Goal: Information Seeking & Learning: Learn about a topic

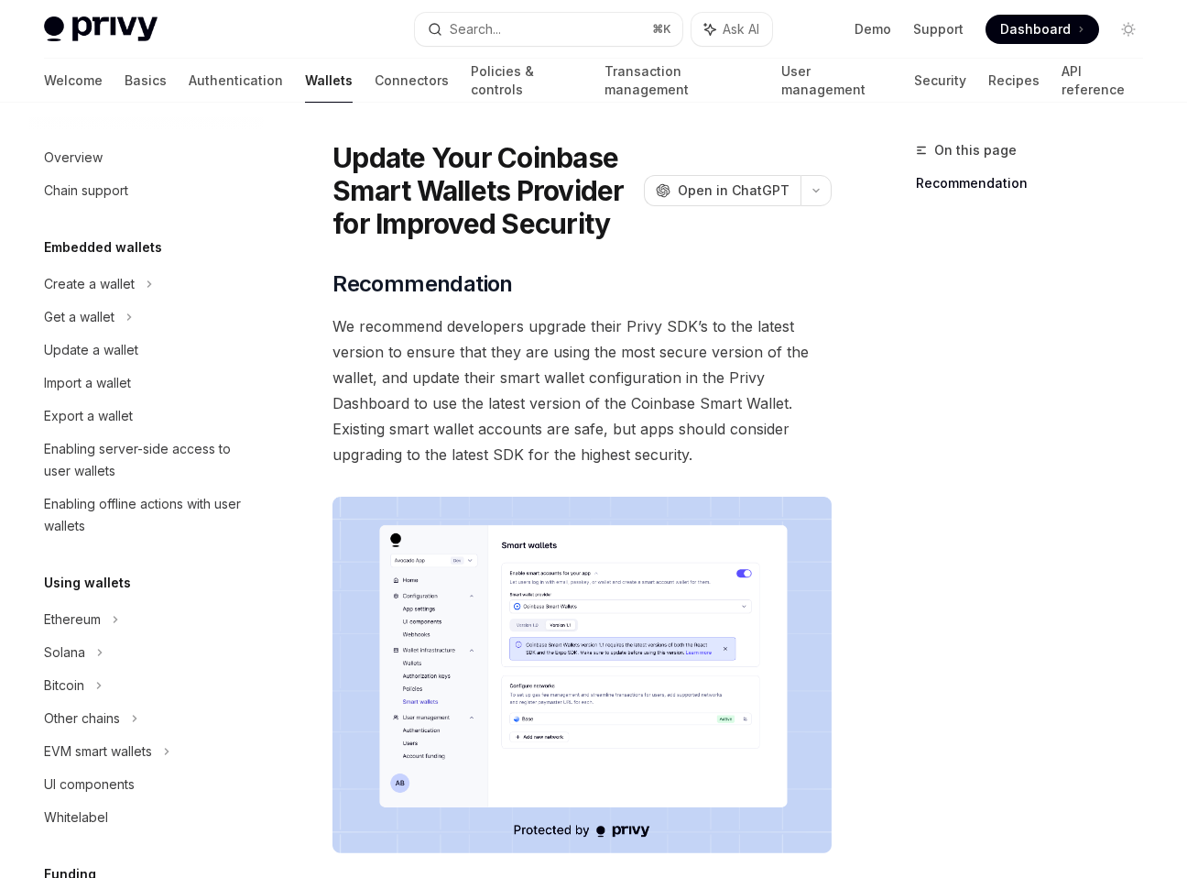
click at [399, 278] on span "Recommendation" at bounding box center [423, 283] width 180 height 29
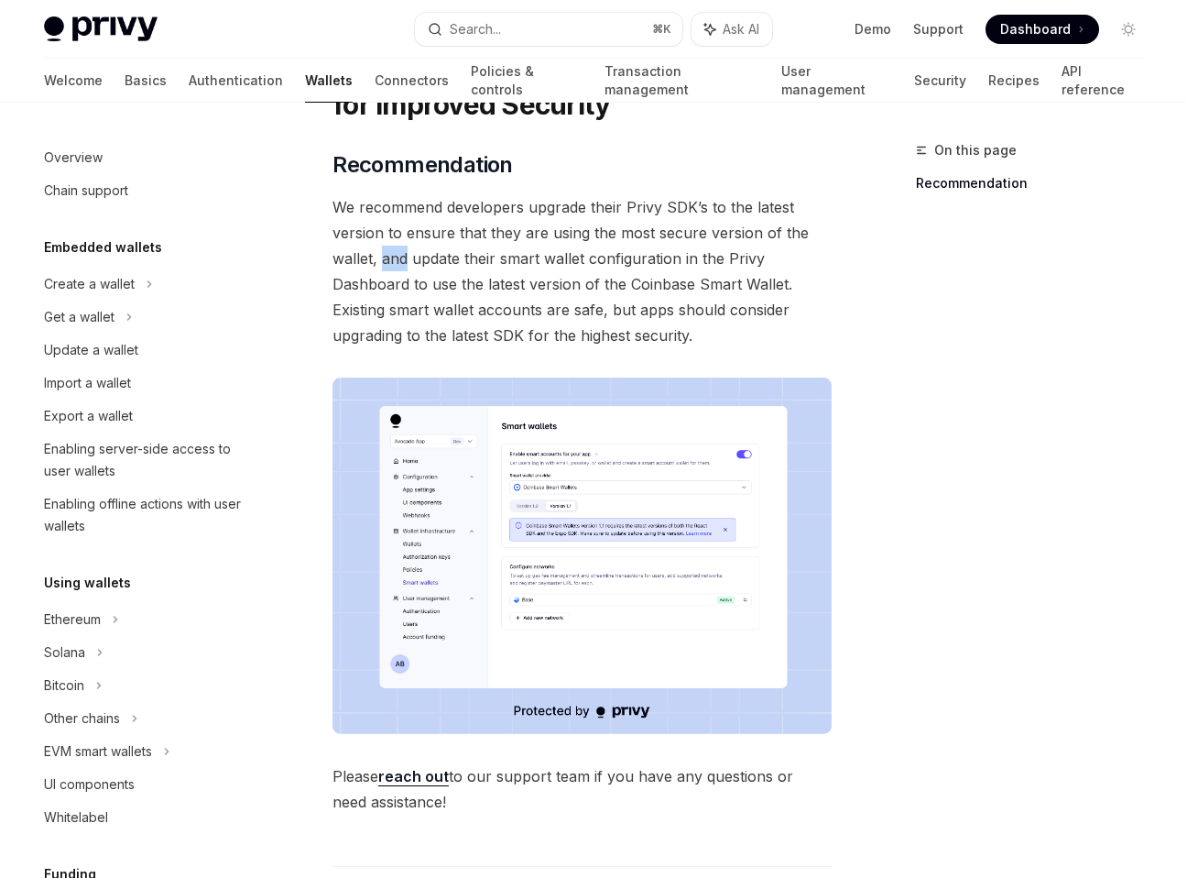
scroll to position [130, 0]
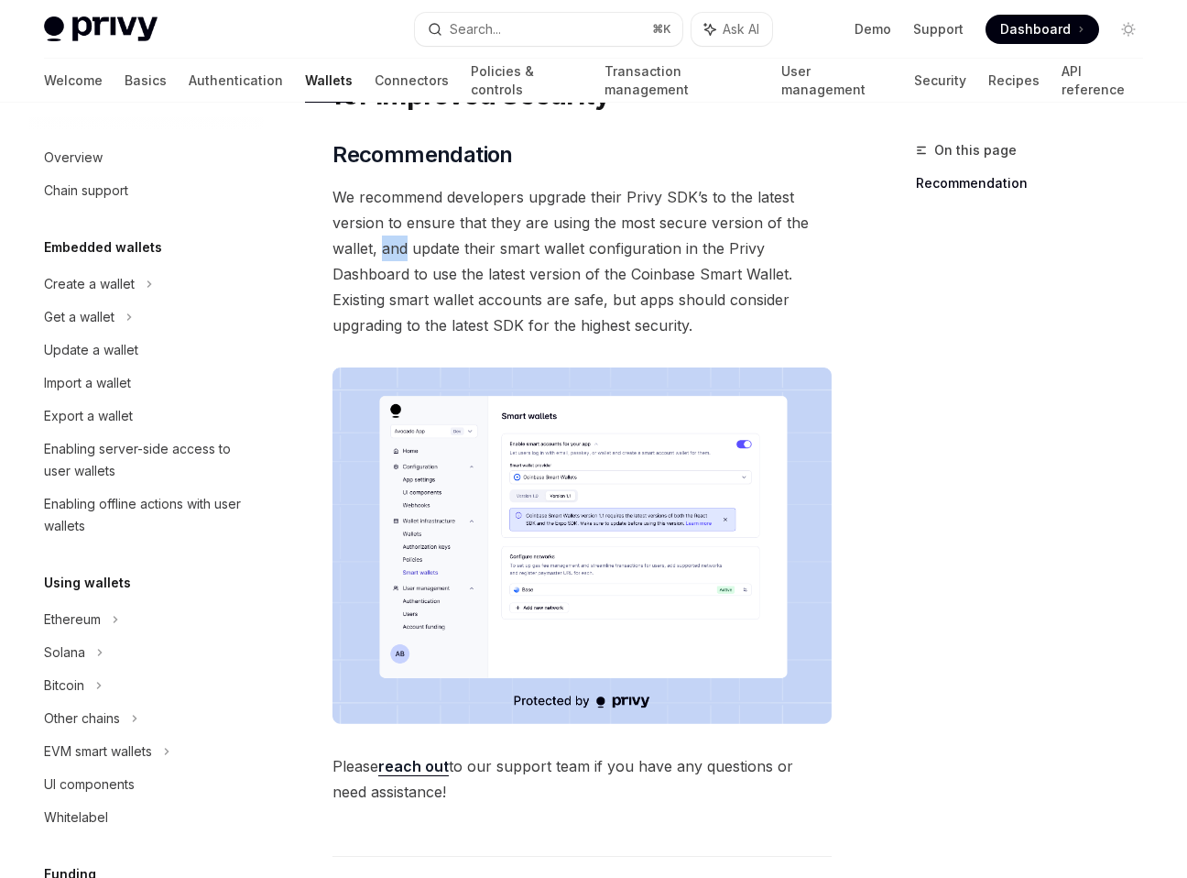
click at [399, 278] on span "We recommend developers upgrade their Privy SDK’s to the latest version to ensu…" at bounding box center [582, 261] width 499 height 154
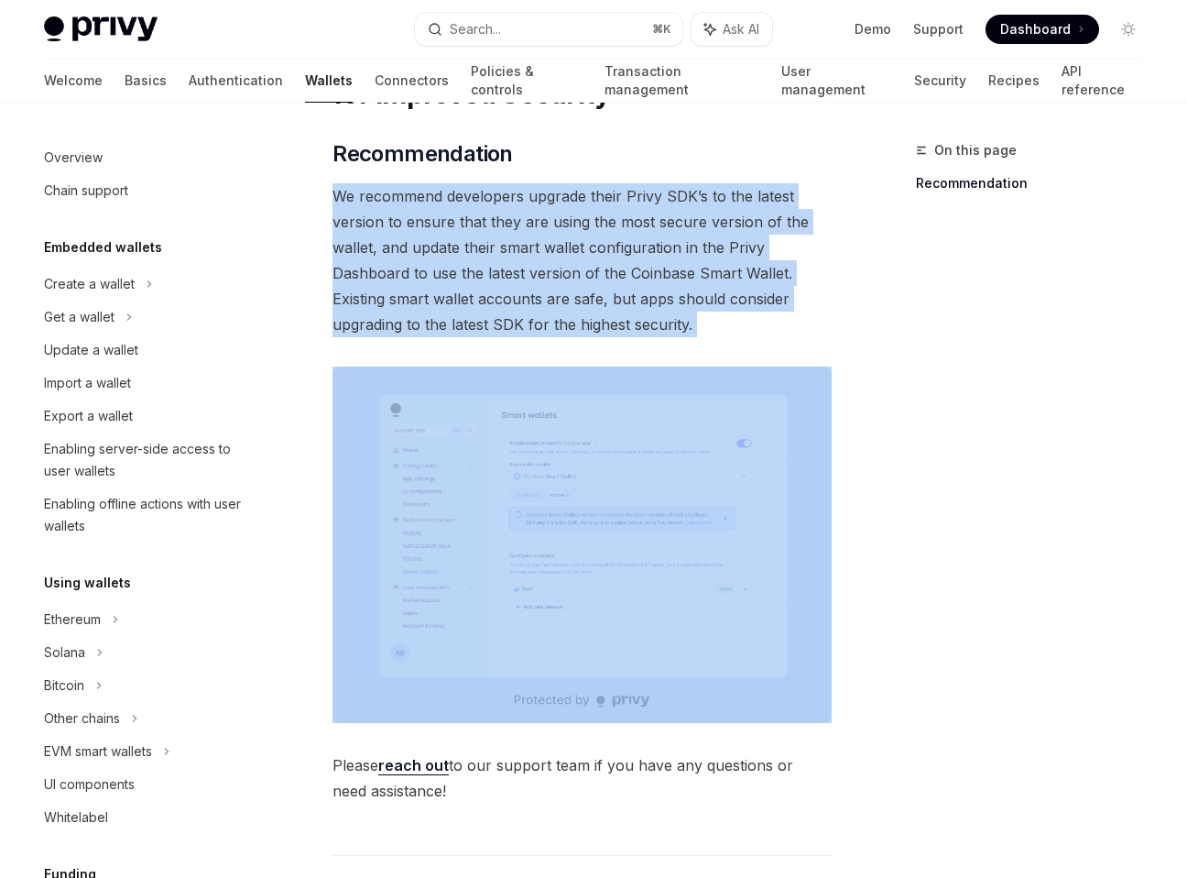
click at [399, 278] on span "We recommend developers upgrade their Privy SDK’s to the latest version to ensu…" at bounding box center [582, 260] width 499 height 154
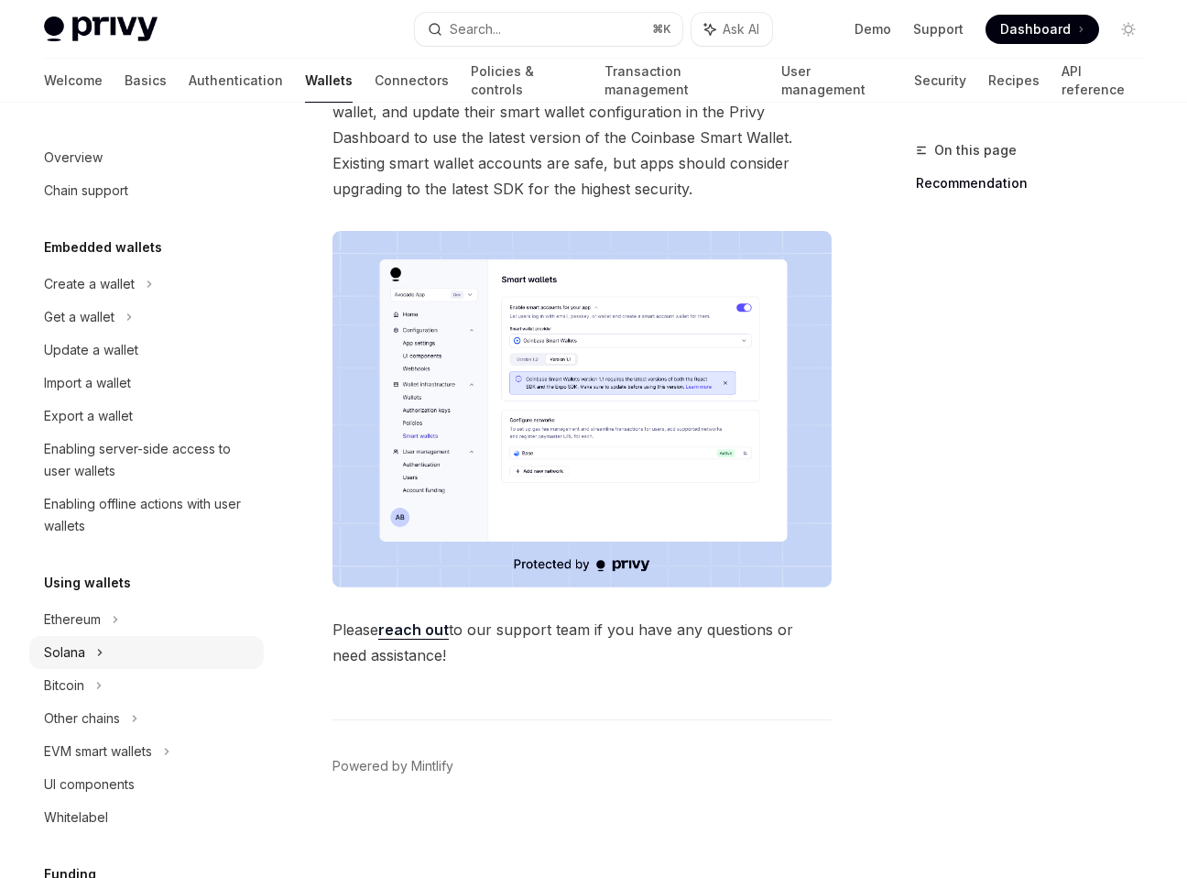
click at [62, 333] on div "Solana" at bounding box center [146, 316] width 235 height 33
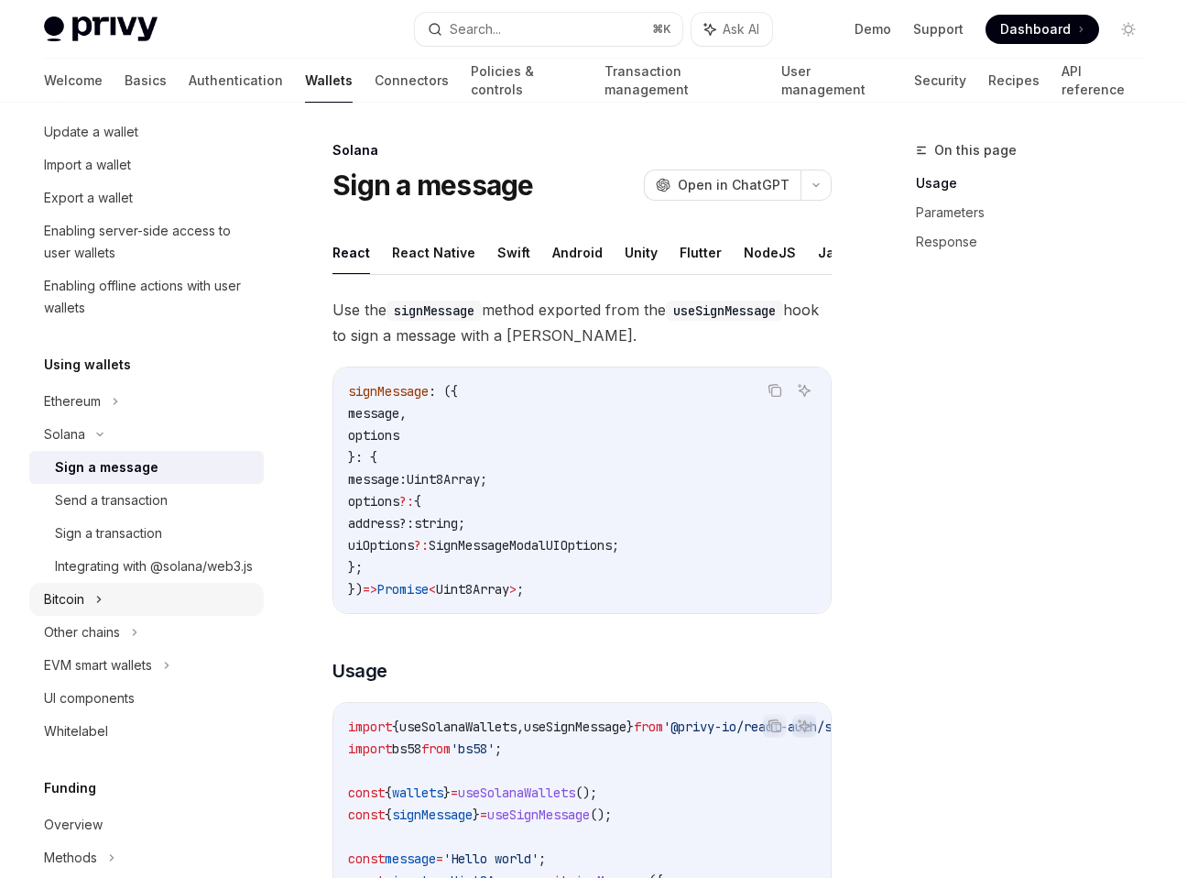
scroll to position [223, 0]
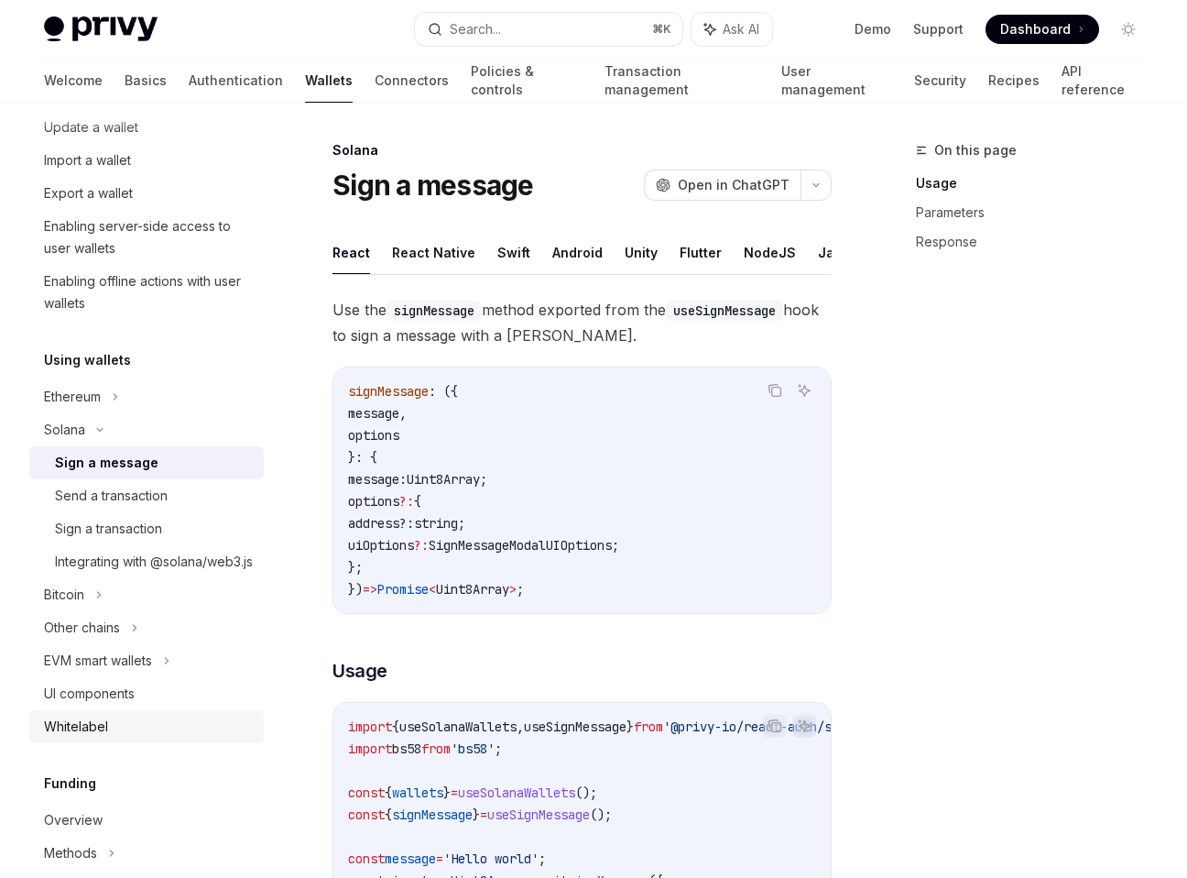
click at [122, 737] on div "Whitelabel" at bounding box center [148, 726] width 209 height 22
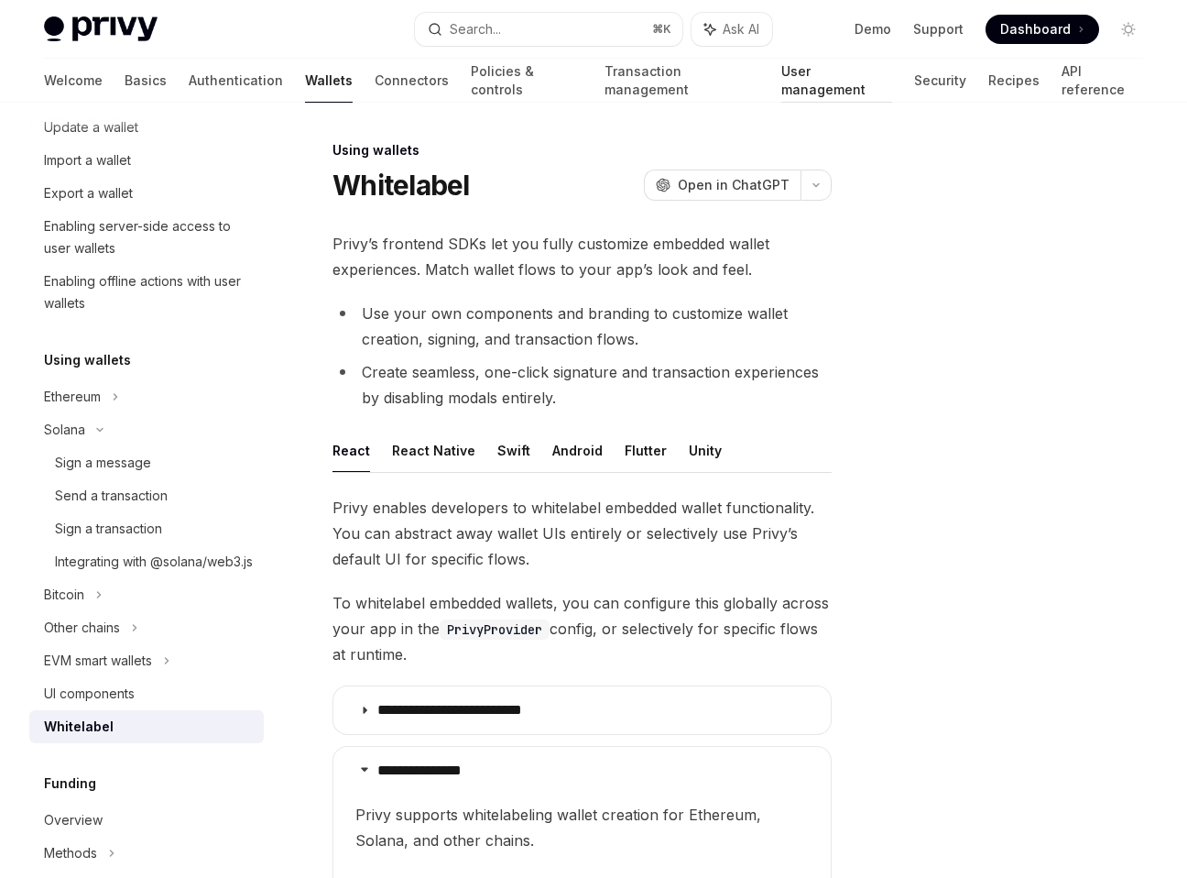
click at [781, 99] on link "User management" at bounding box center [836, 81] width 110 height 44
type textarea "*"
